Goal: Check status: Check status

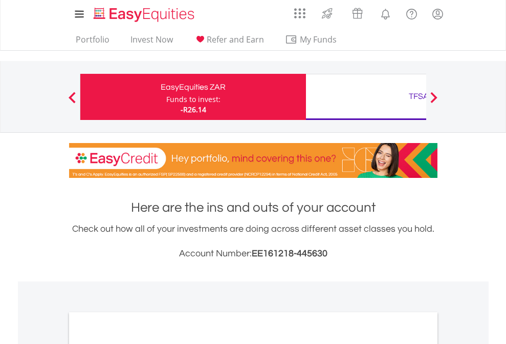
click at [166, 97] on div "Funds to invest:" at bounding box center [193, 99] width 54 height 10
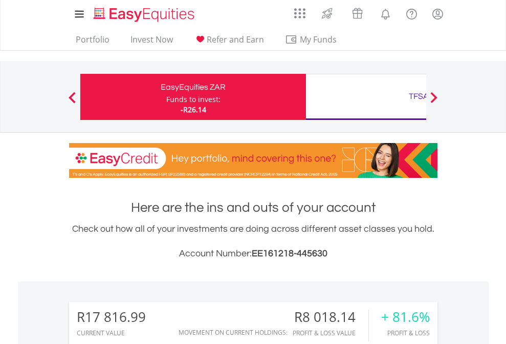
scroll to position [98, 161]
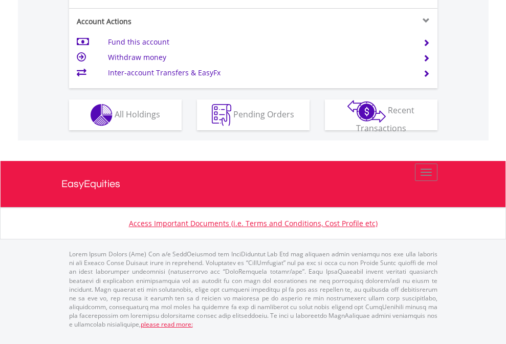
scroll to position [982, 0]
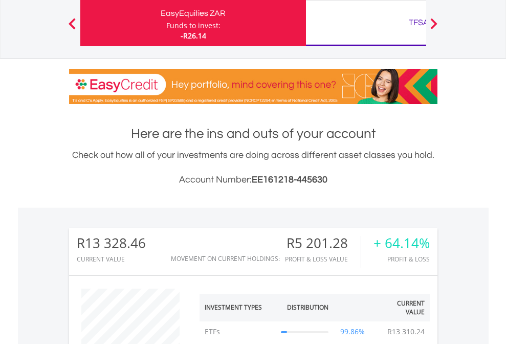
scroll to position [98, 161]
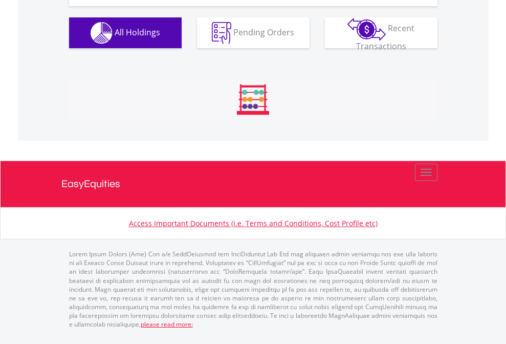
scroll to position [98, 161]
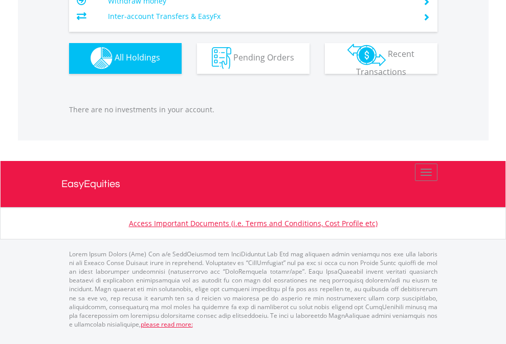
scroll to position [98, 161]
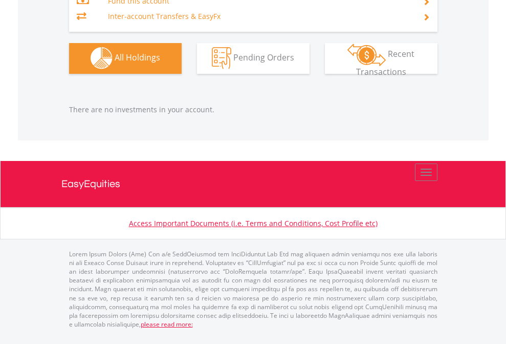
scroll to position [98, 161]
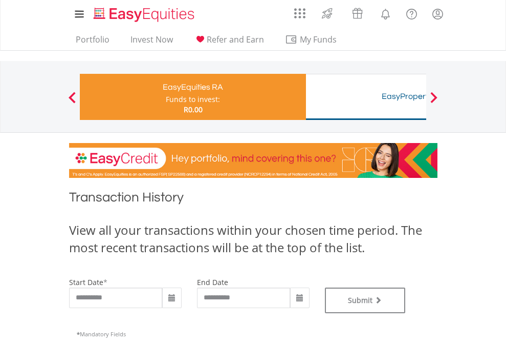
type input "**********"
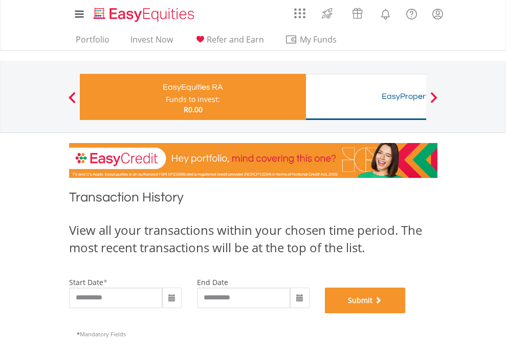
click at [406, 313] on button "Submit" at bounding box center [365, 300] width 81 height 26
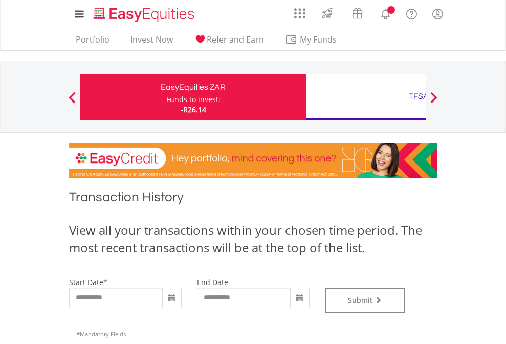
click at [366, 97] on div "TFSA" at bounding box center [419, 96] width 214 height 14
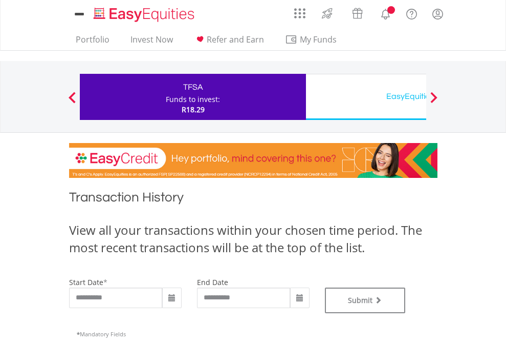
scroll to position [415, 0]
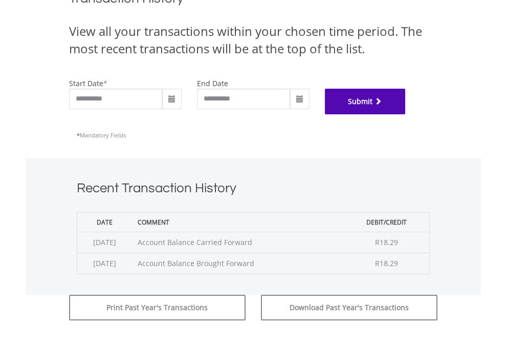
click at [406, 114] on button "Submit" at bounding box center [365, 102] width 81 height 26
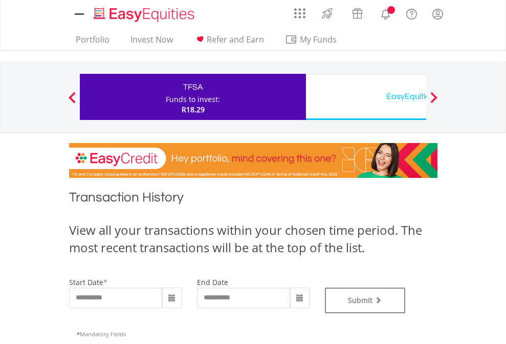
click at [366, 97] on div "EasyEquities USD" at bounding box center [419, 96] width 214 height 14
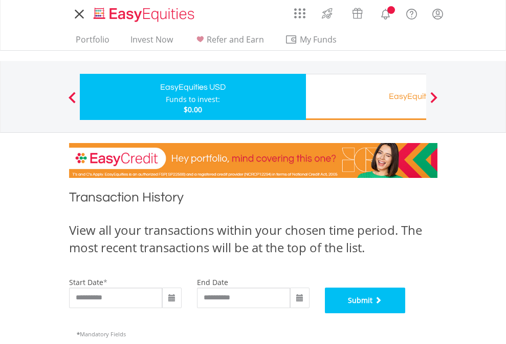
click at [406, 313] on button "Submit" at bounding box center [365, 300] width 81 height 26
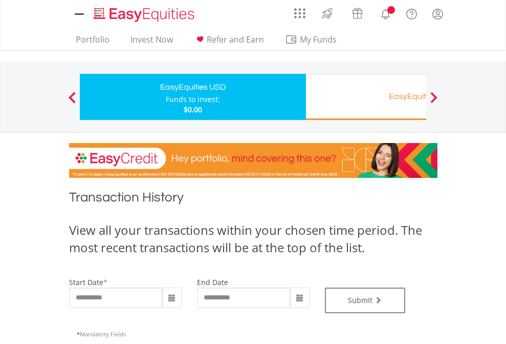
click at [366, 97] on div "EasyEquities RA" at bounding box center [419, 96] width 214 height 14
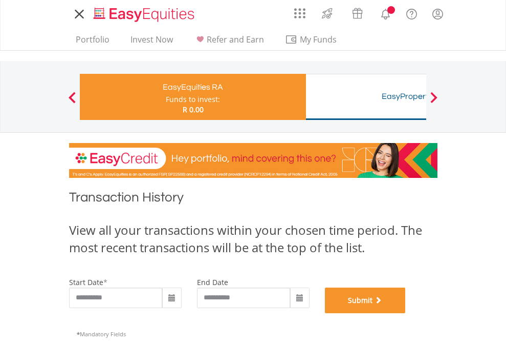
click at [406, 313] on button "Submit" at bounding box center [365, 300] width 81 height 26
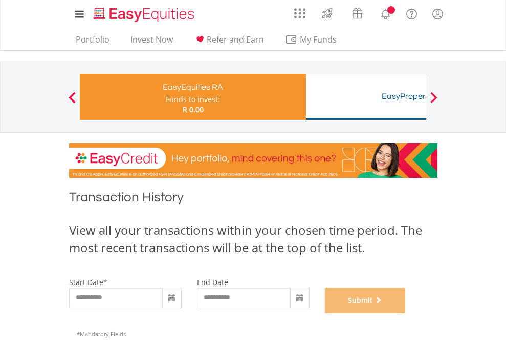
scroll to position [415, 0]
